Goal: Find specific page/section: Find specific page/section

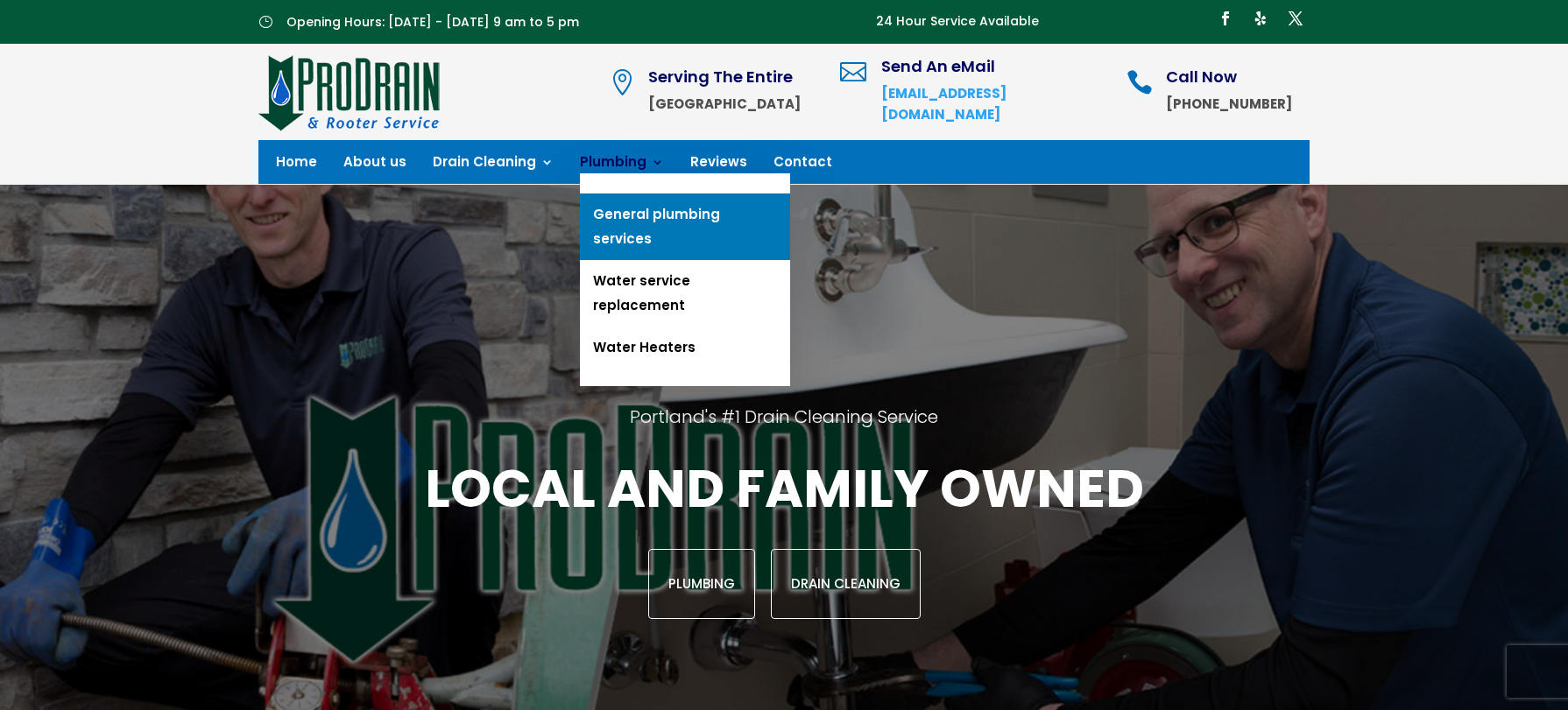
click at [644, 212] on link "General plumbing services" at bounding box center [685, 227] width 210 height 67
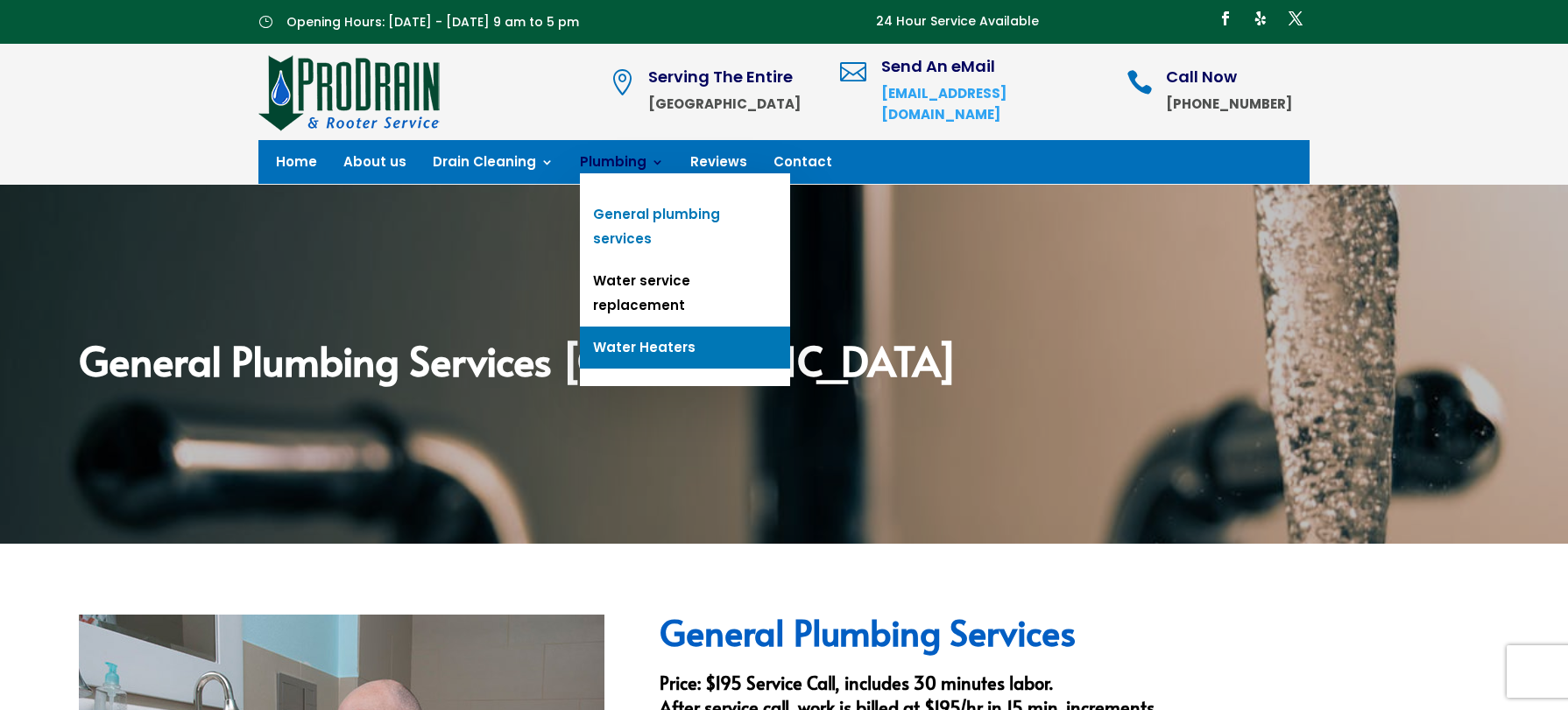
click at [624, 326] on link "Water Heaters" at bounding box center [685, 347] width 210 height 42
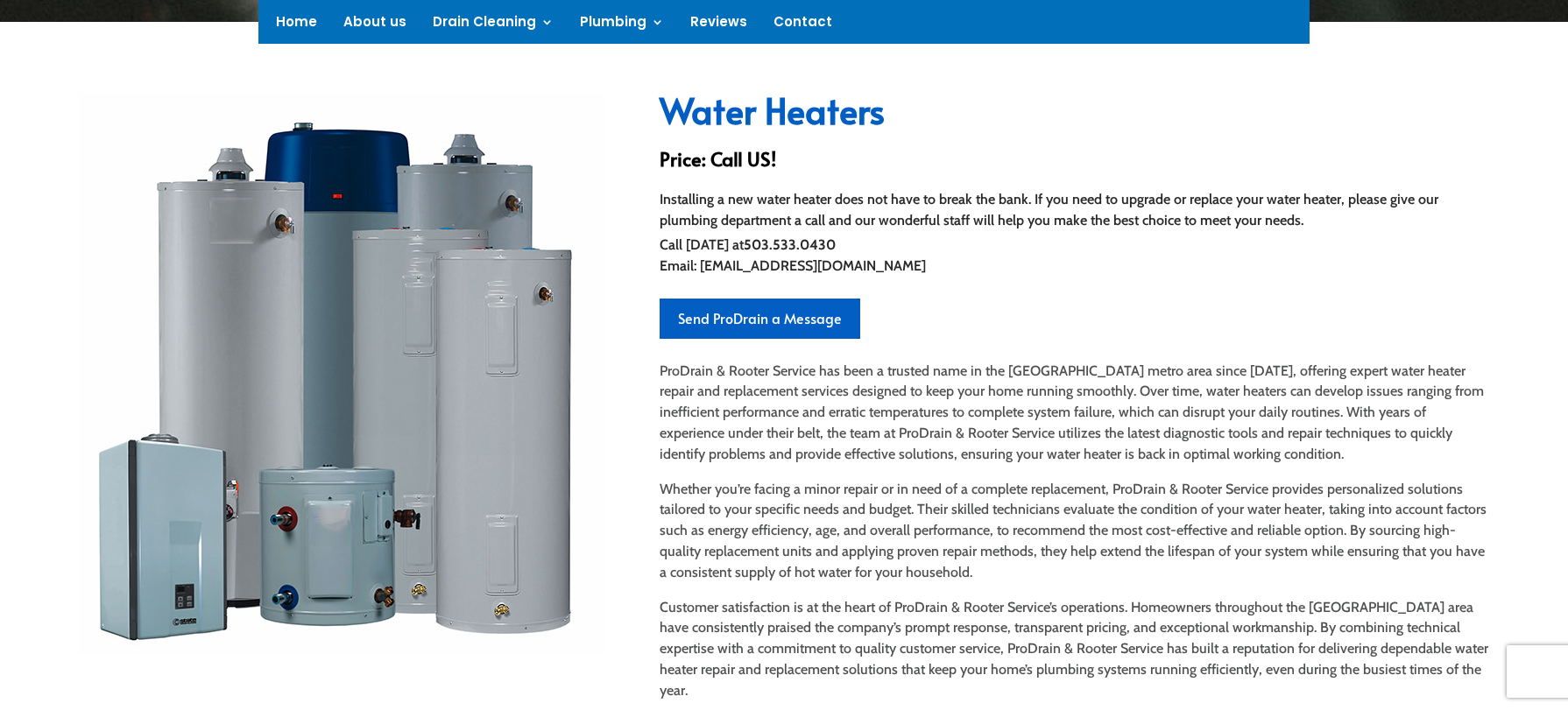
scroll to position [521, 0]
